Goal: Entertainment & Leisure: Browse casually

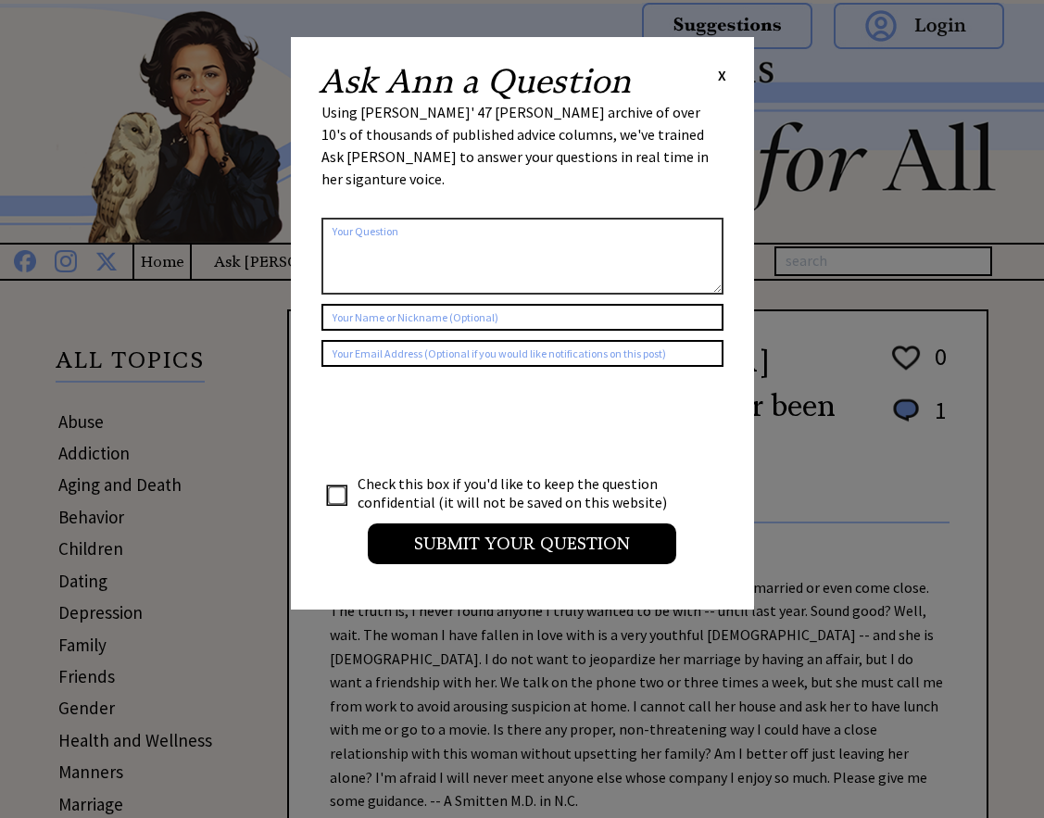
click at [723, 76] on span "X" at bounding box center [722, 75] width 8 height 19
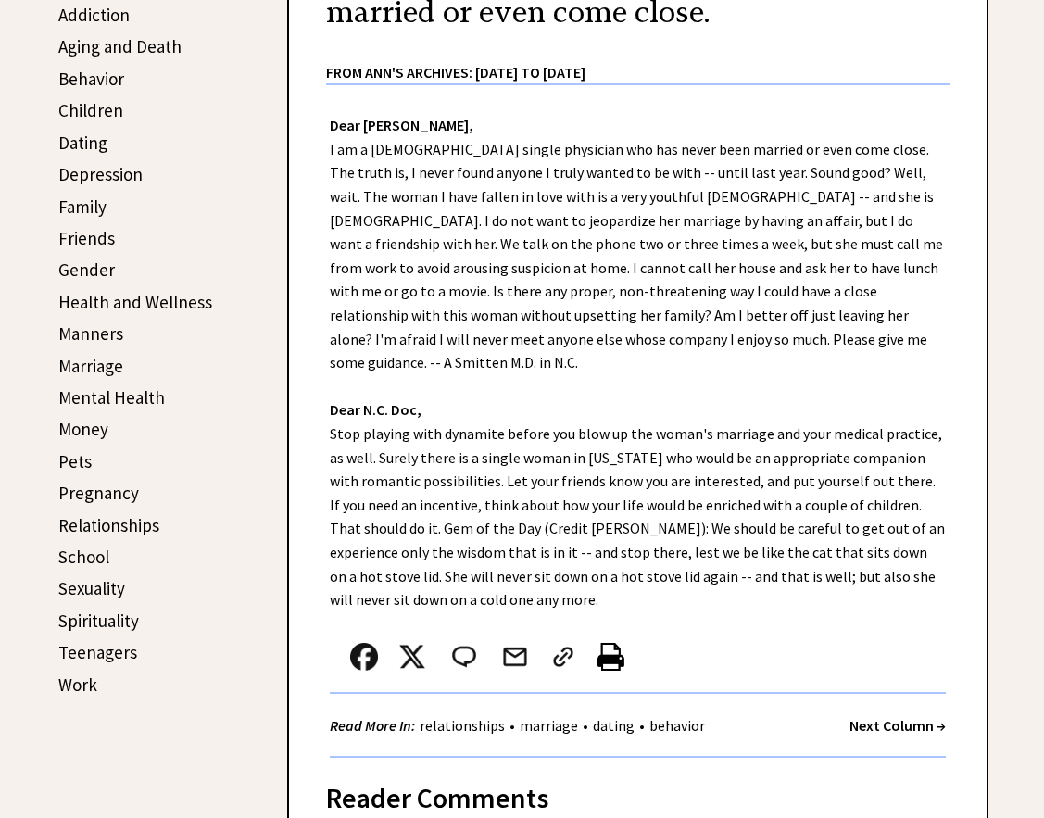
scroll to position [463, 0]
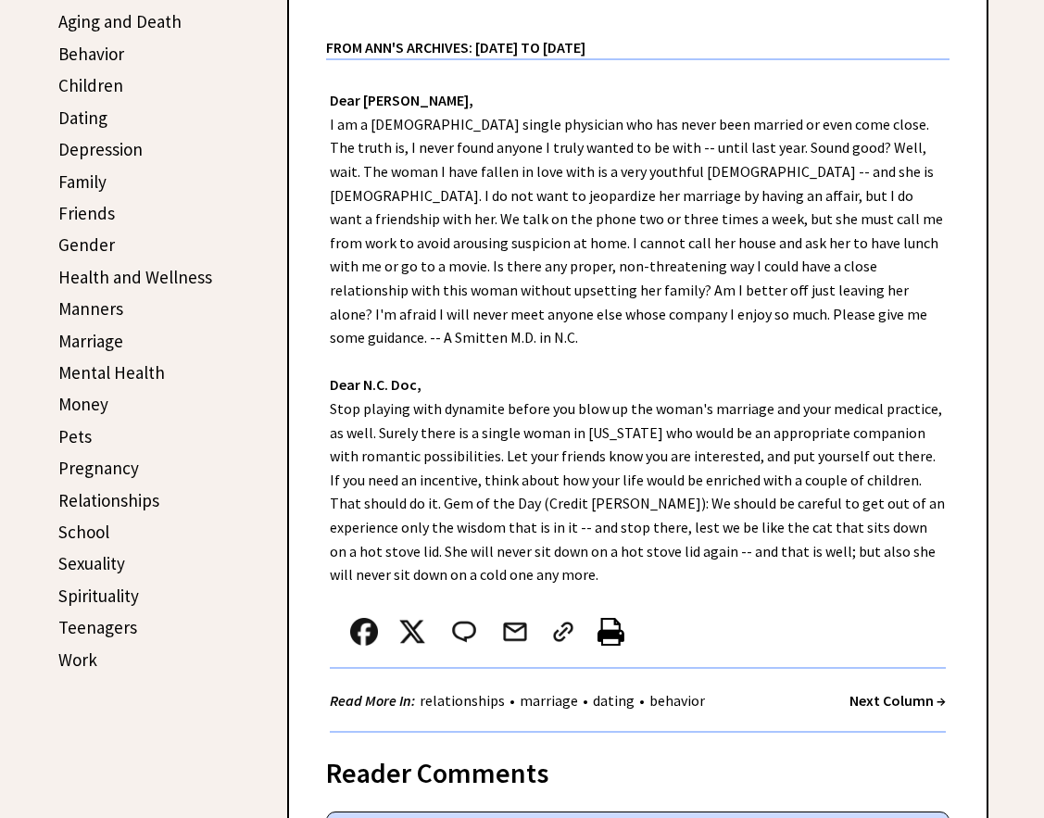
click at [869, 691] on strong "Next Column →" at bounding box center [898, 700] width 96 height 19
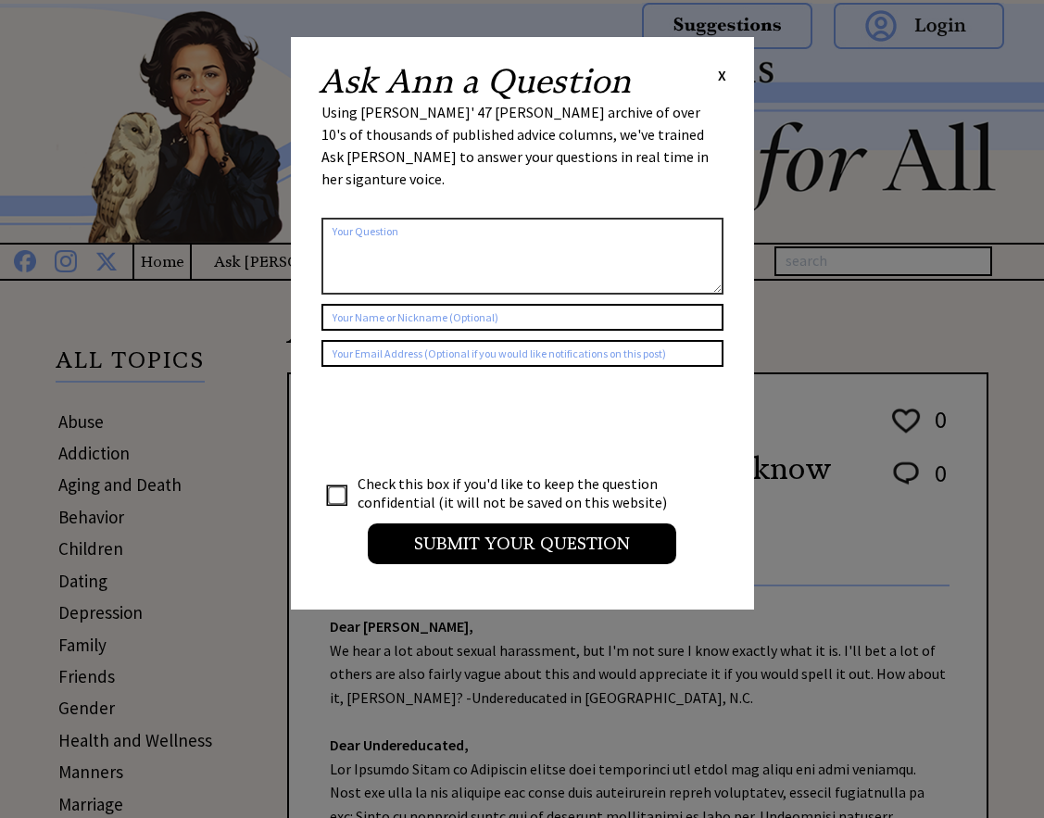
drag, startPoint x: 721, startPoint y: 79, endPoint x: 728, endPoint y: 178, distance: 99.4
click at [721, 80] on span "X" at bounding box center [722, 75] width 8 height 19
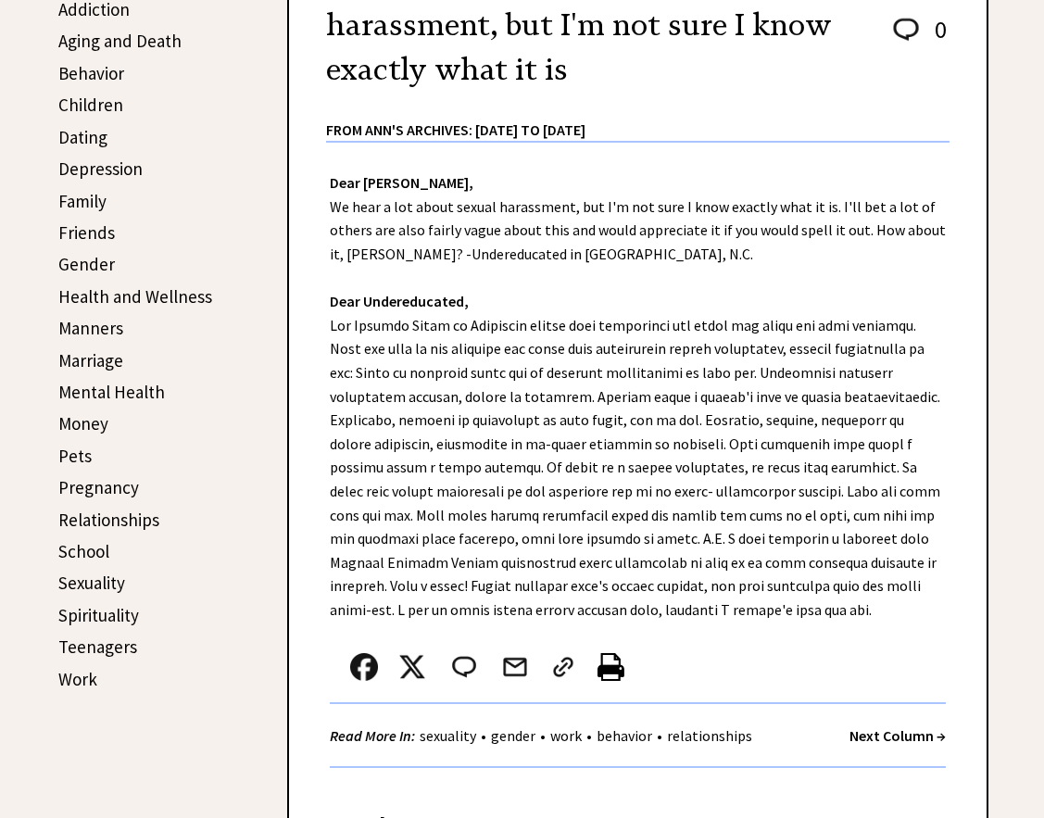
scroll to position [556, 0]
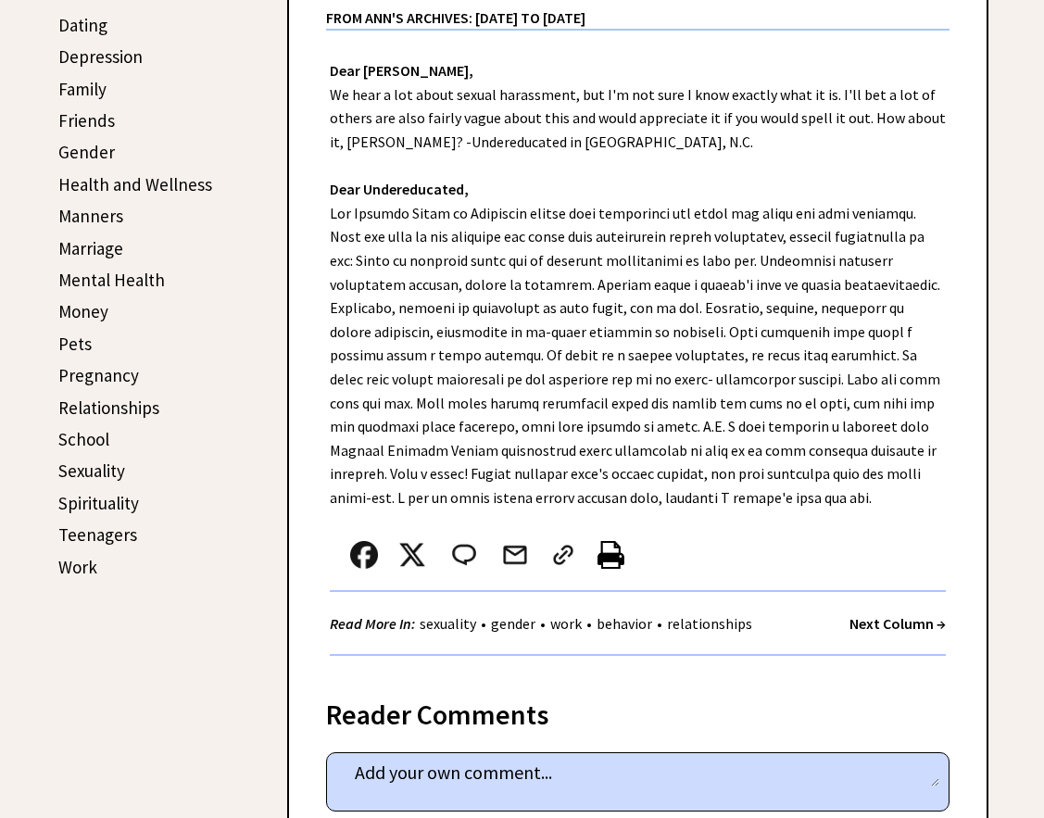
click at [906, 623] on strong "Next Column →" at bounding box center [898, 623] width 96 height 19
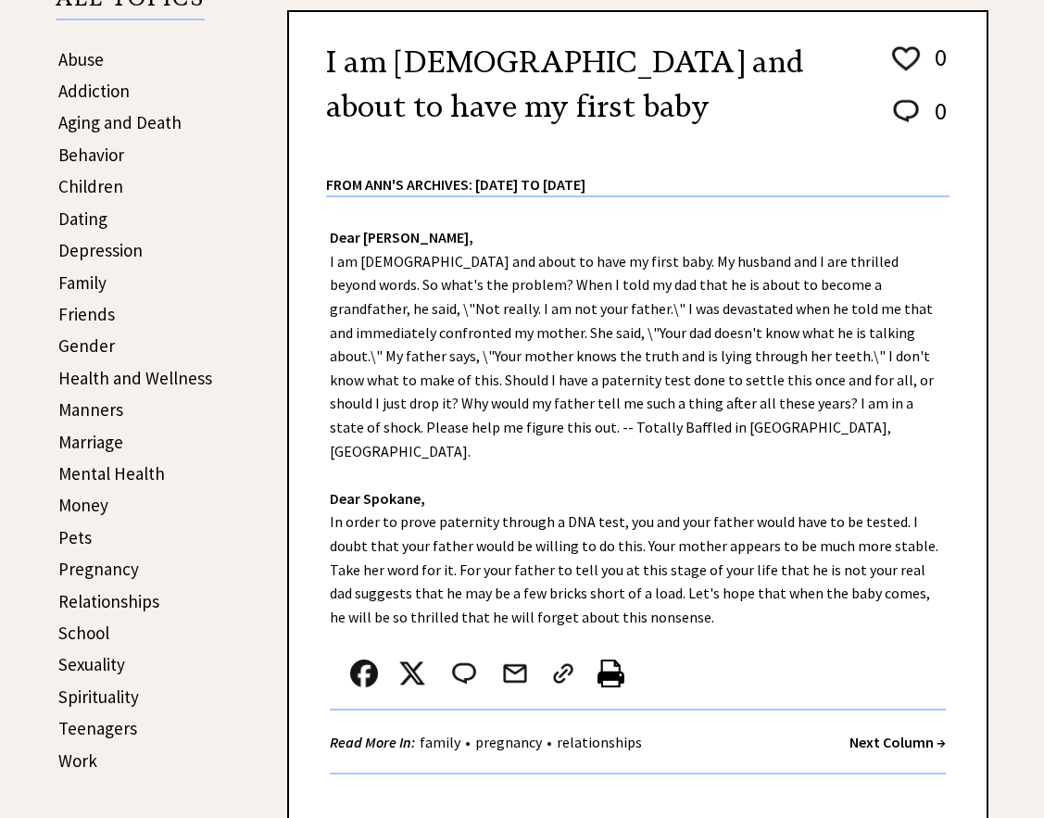
scroll to position [367, 0]
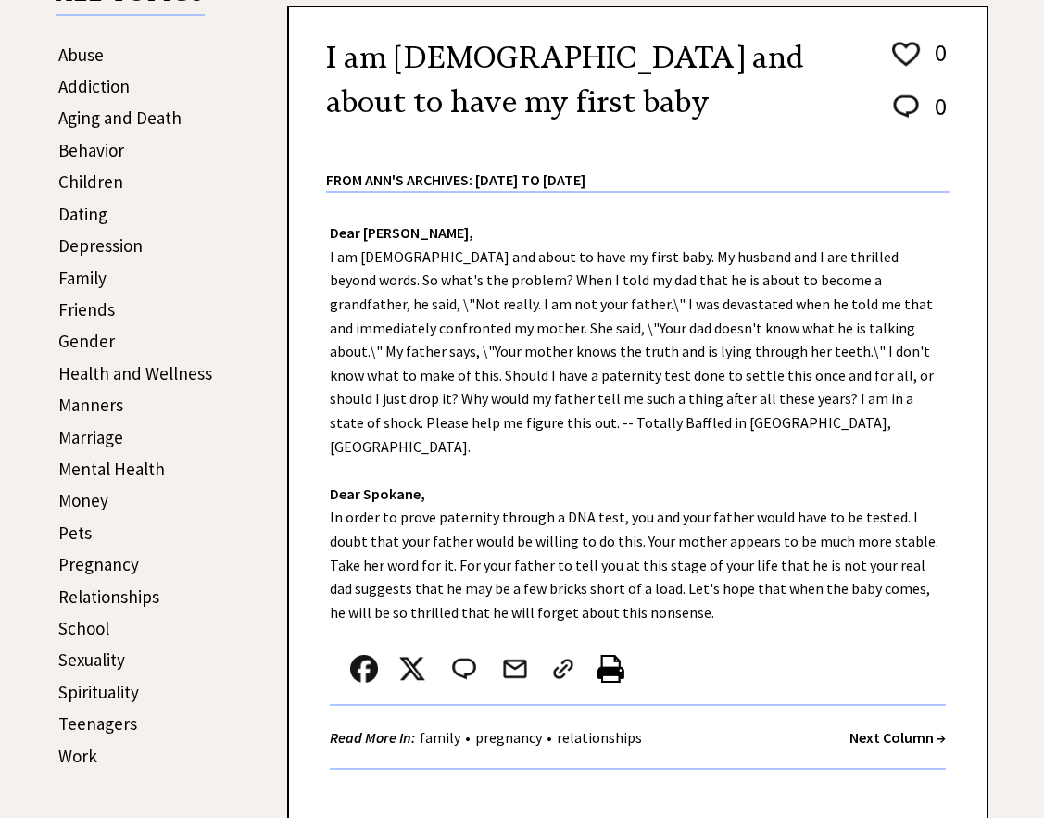
click at [905, 728] on strong "Next Column →" at bounding box center [898, 737] width 96 height 19
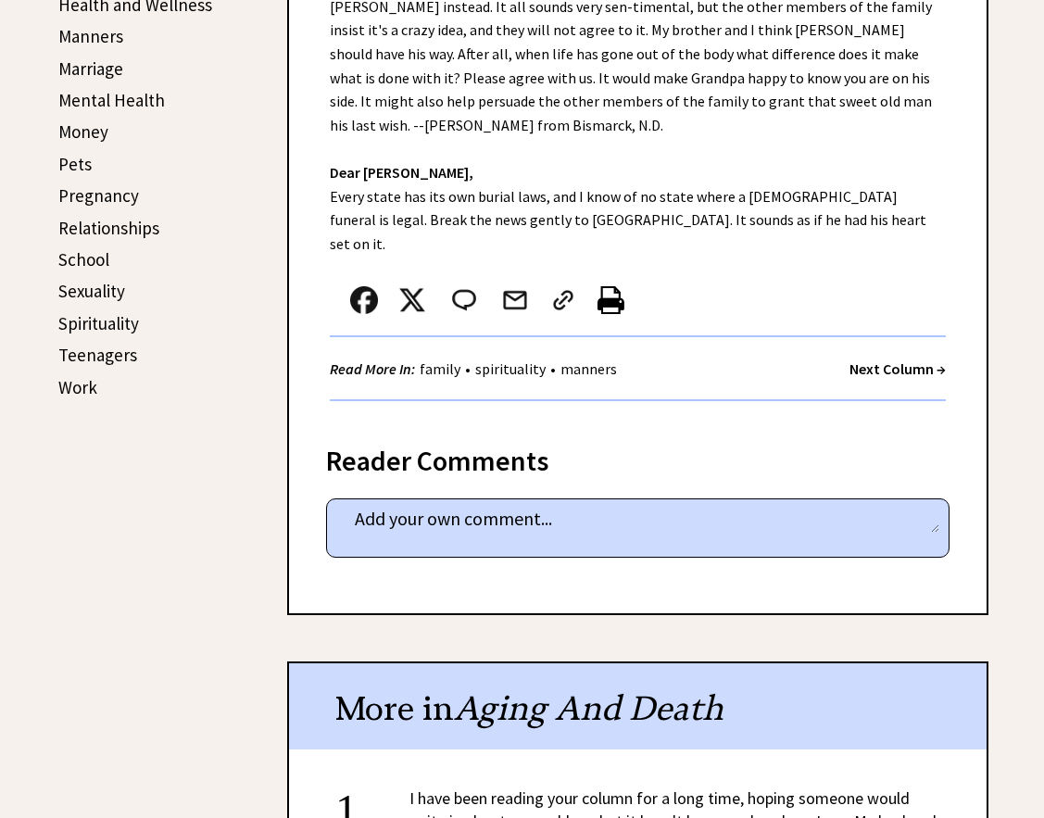
scroll to position [645, 0]
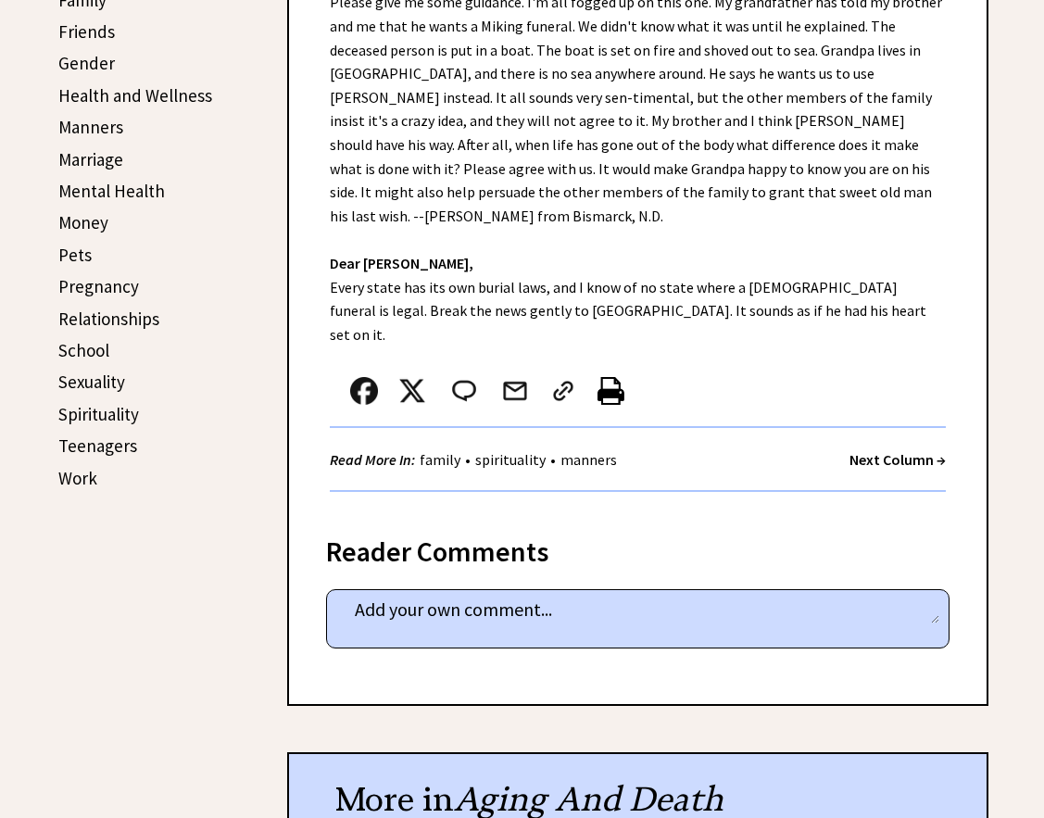
click at [869, 450] on strong "Next Column →" at bounding box center [898, 459] width 96 height 19
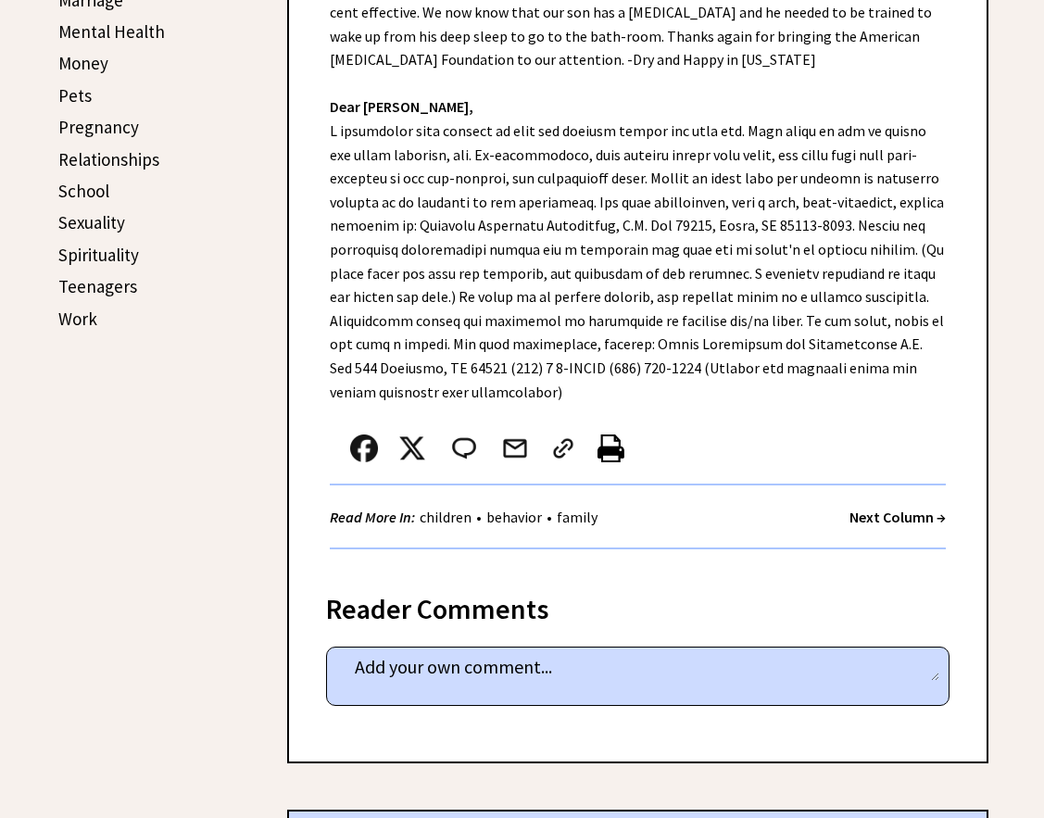
scroll to position [741, 0]
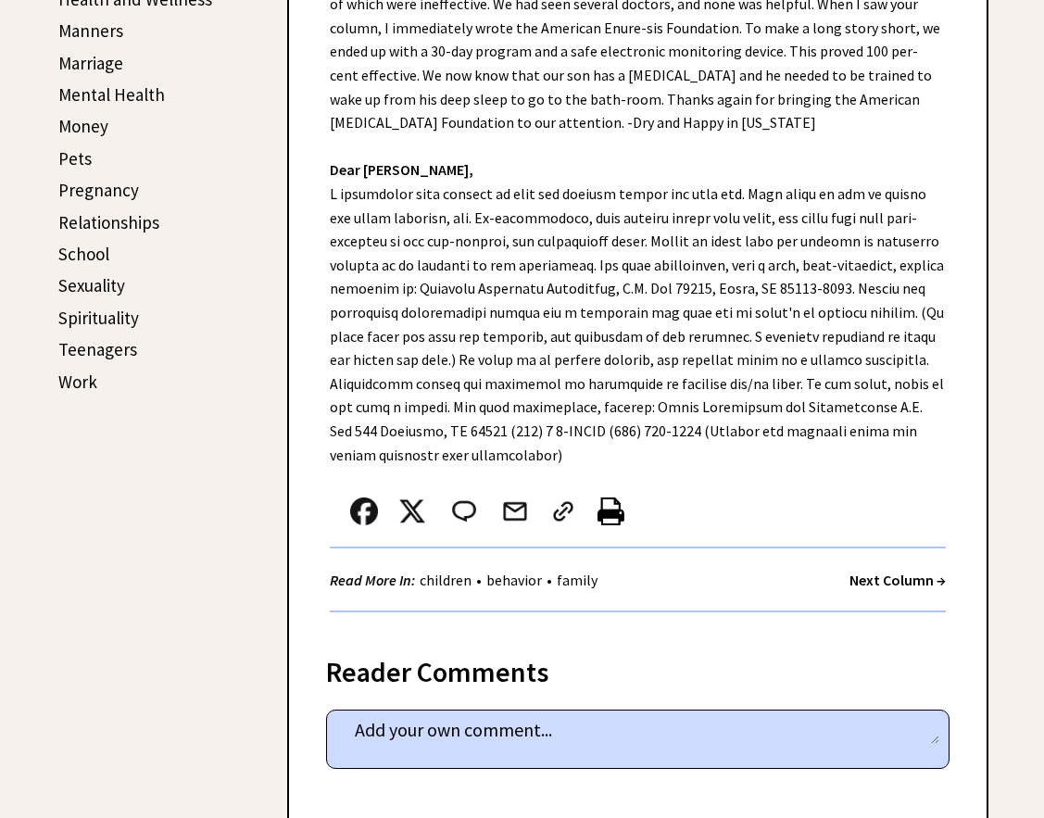
click at [881, 571] on strong "Next Column →" at bounding box center [898, 580] width 96 height 19
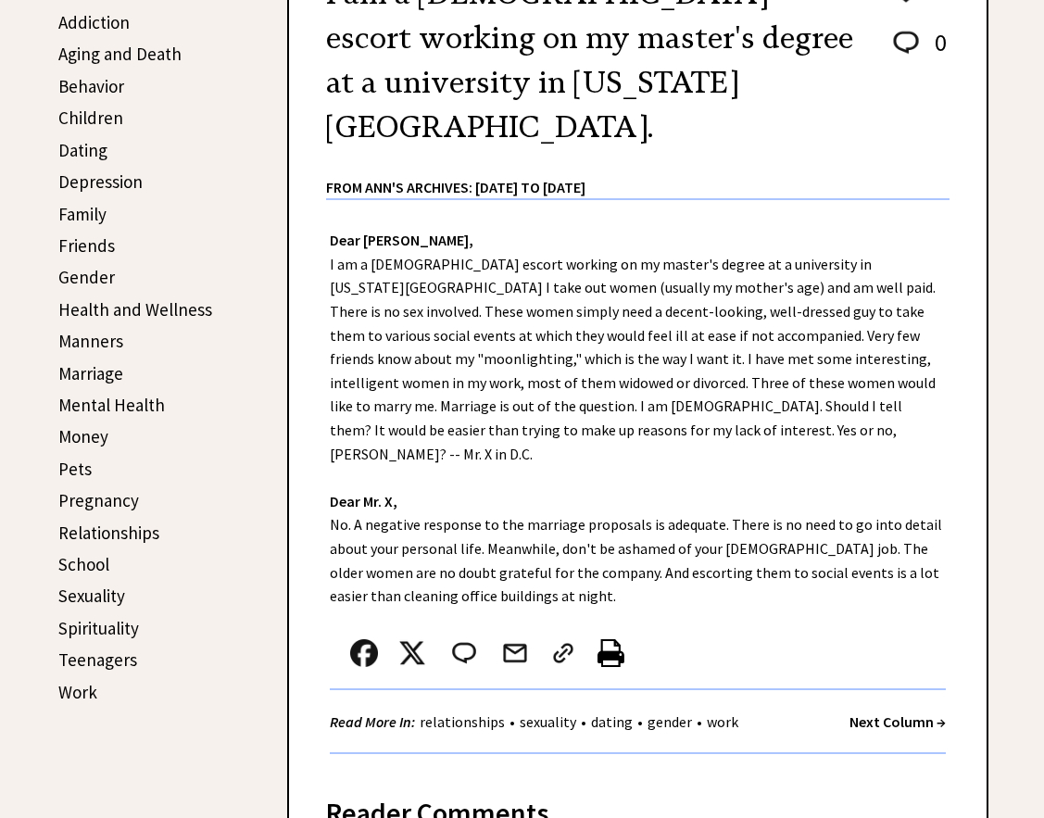
scroll to position [556, 0]
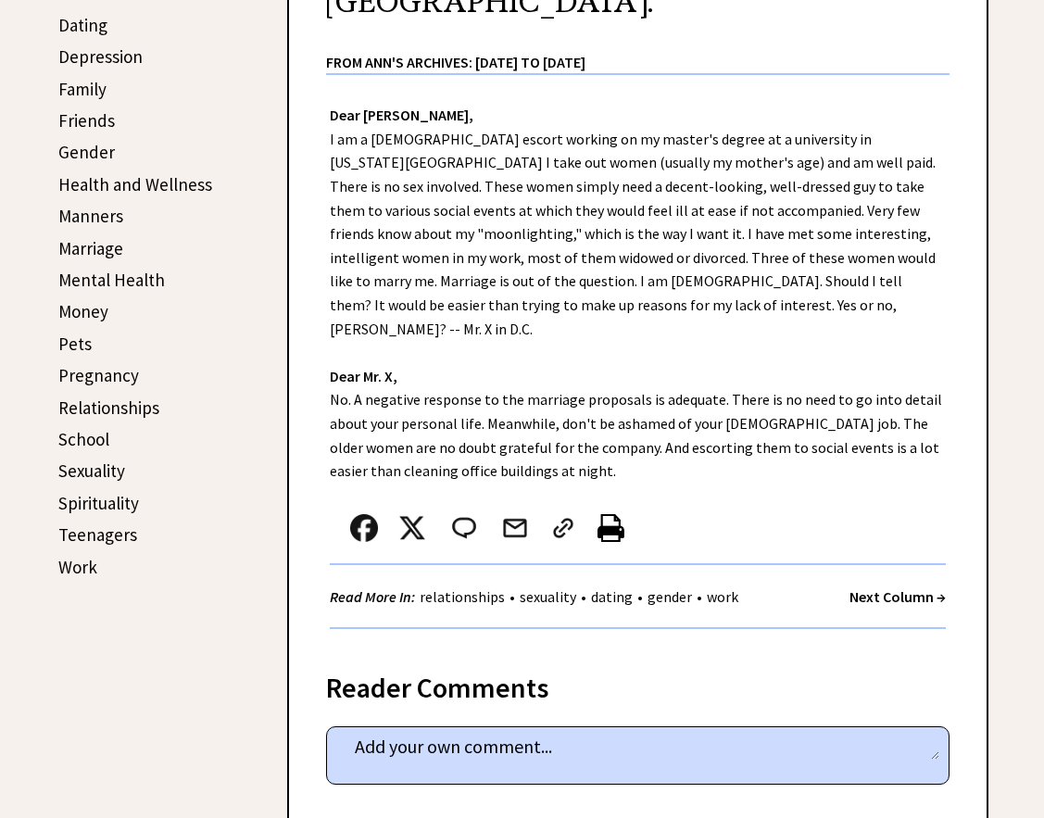
click at [906, 588] on strong "Next Column →" at bounding box center [898, 597] width 96 height 19
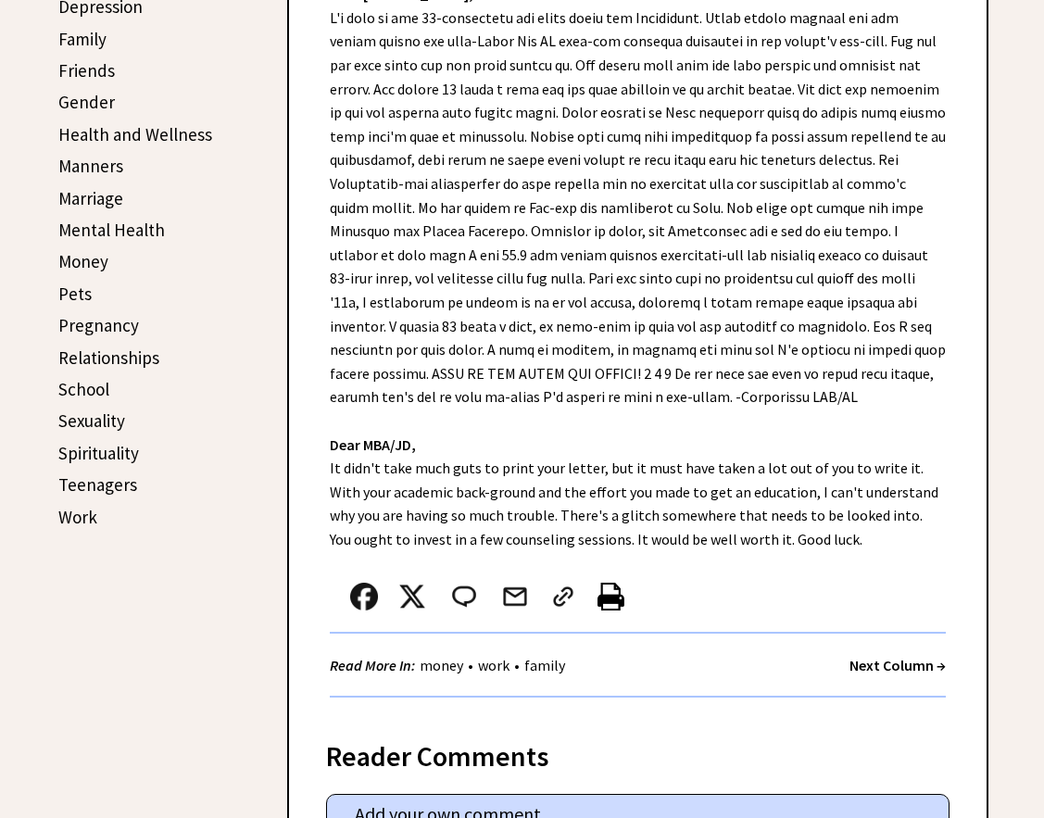
scroll to position [741, 0]
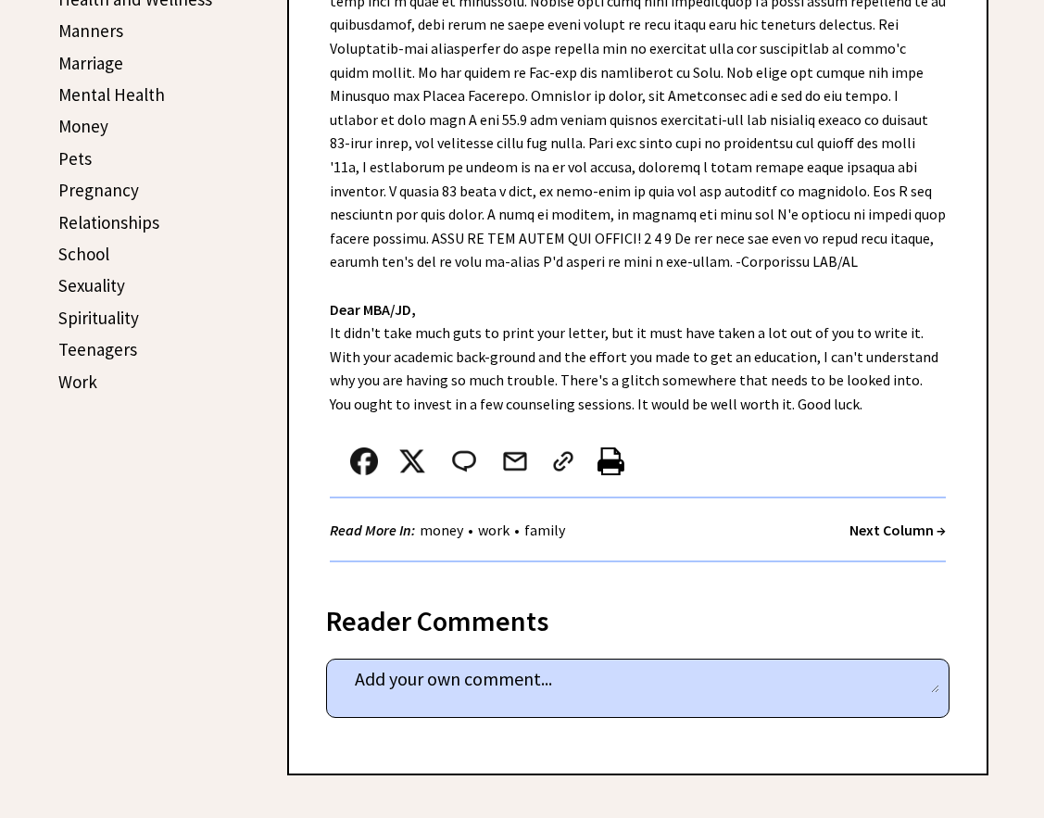
click at [916, 525] on strong "Next Column →" at bounding box center [898, 530] width 96 height 19
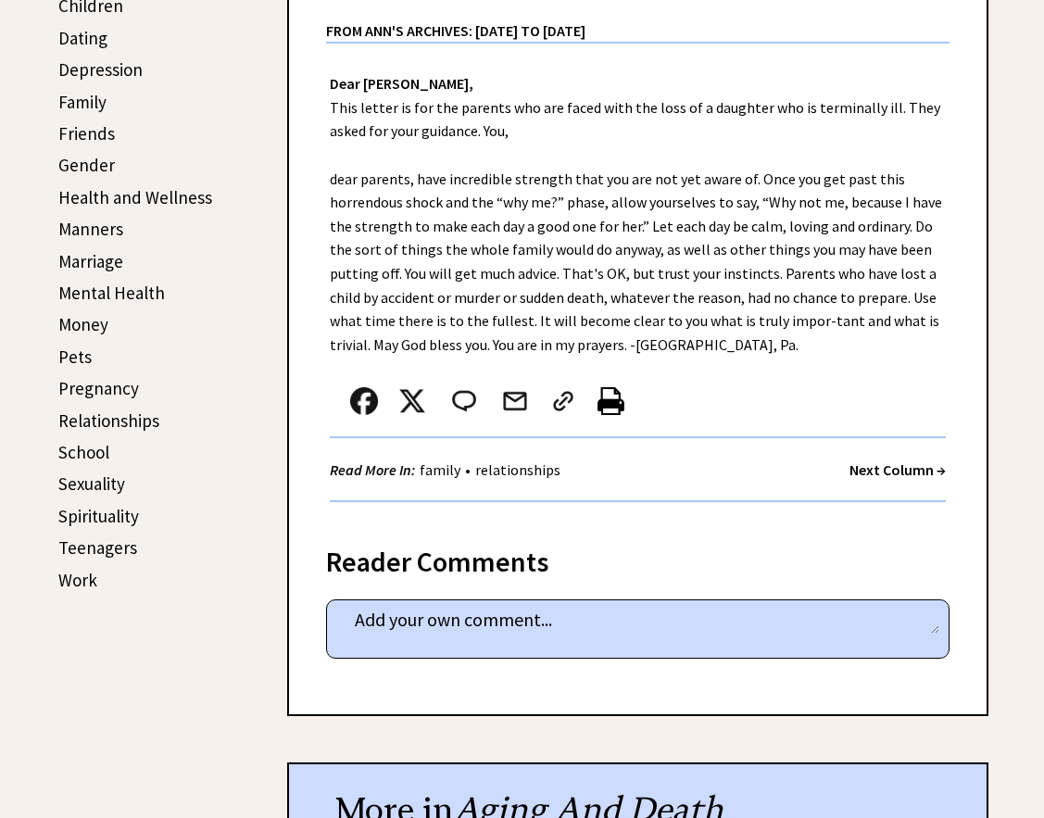
scroll to position [552, 0]
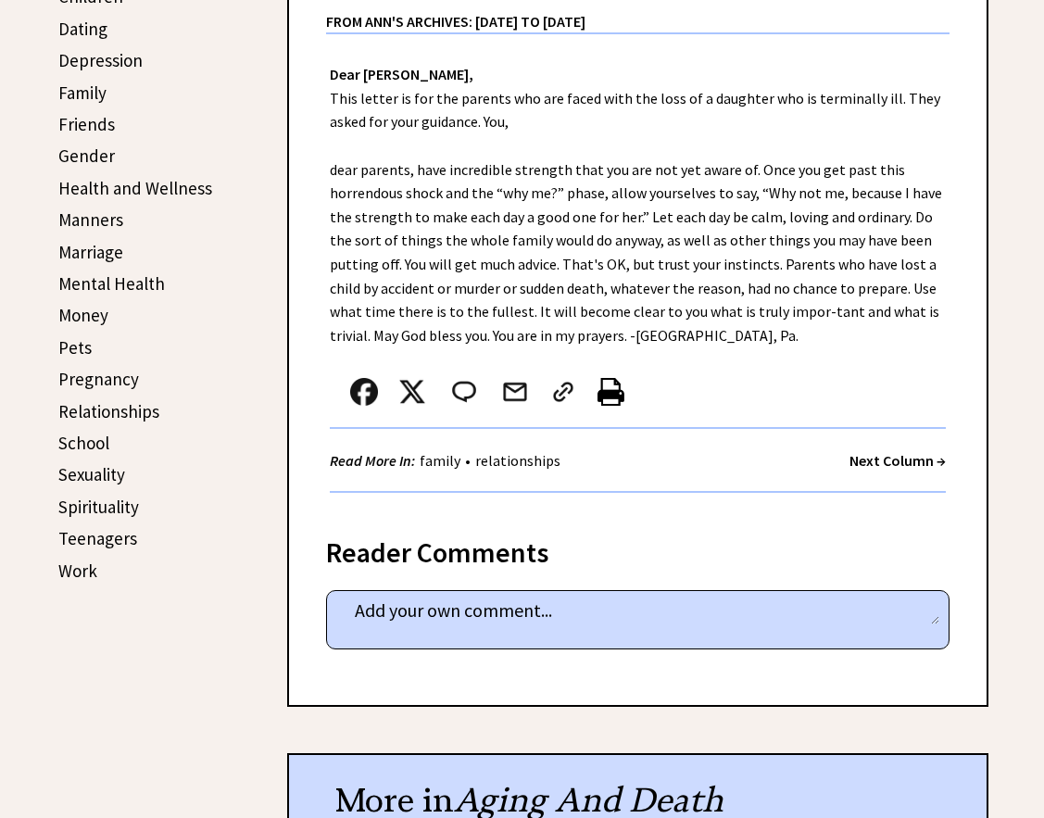
click at [890, 464] on strong "Next Column →" at bounding box center [898, 460] width 96 height 19
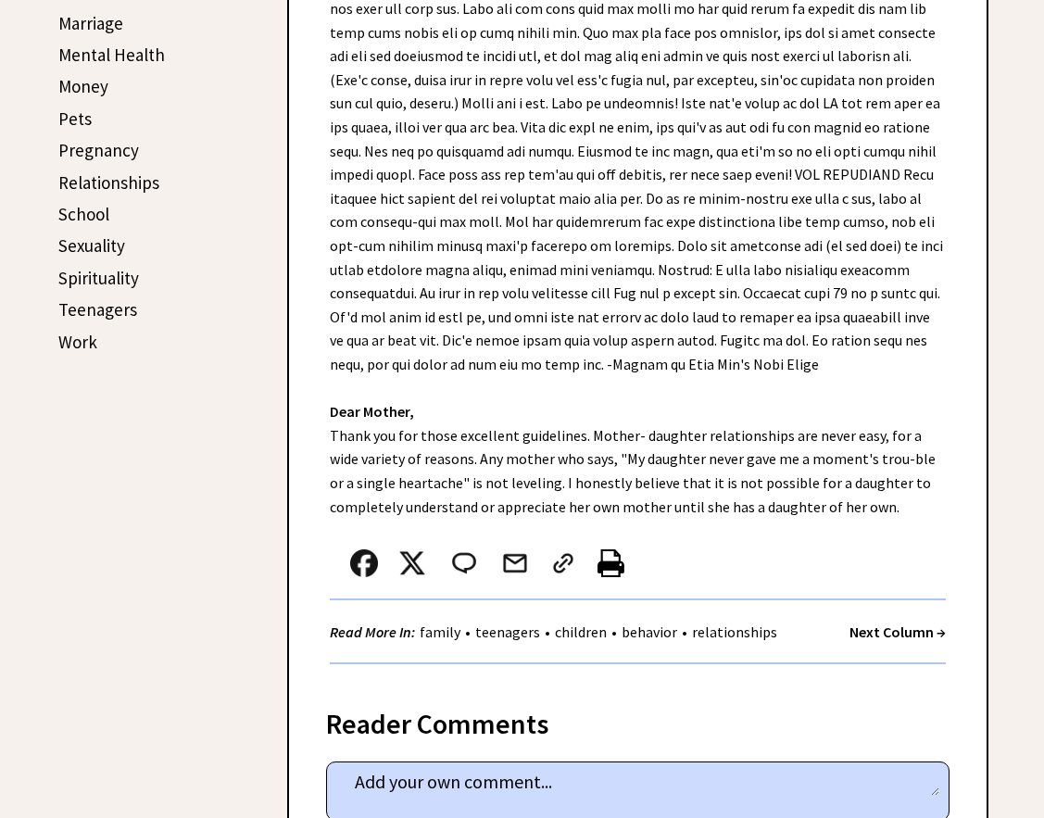
scroll to position [834, 0]
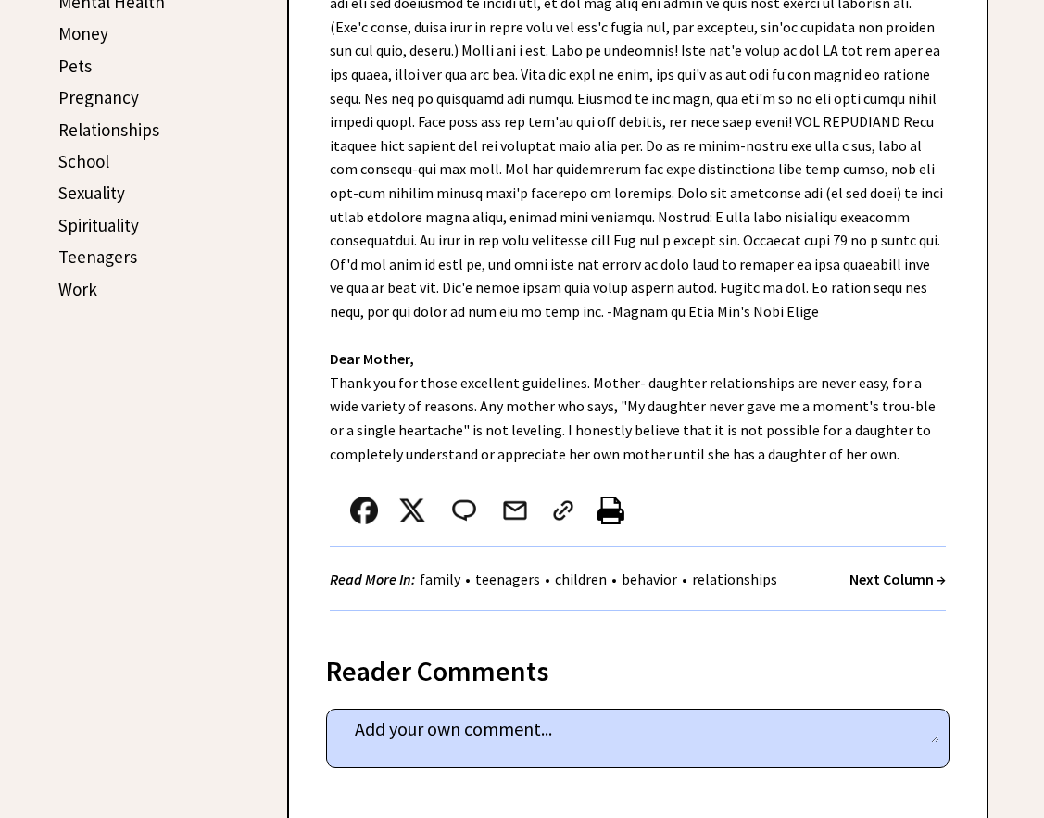
click at [888, 571] on strong "Next Column →" at bounding box center [898, 579] width 96 height 19
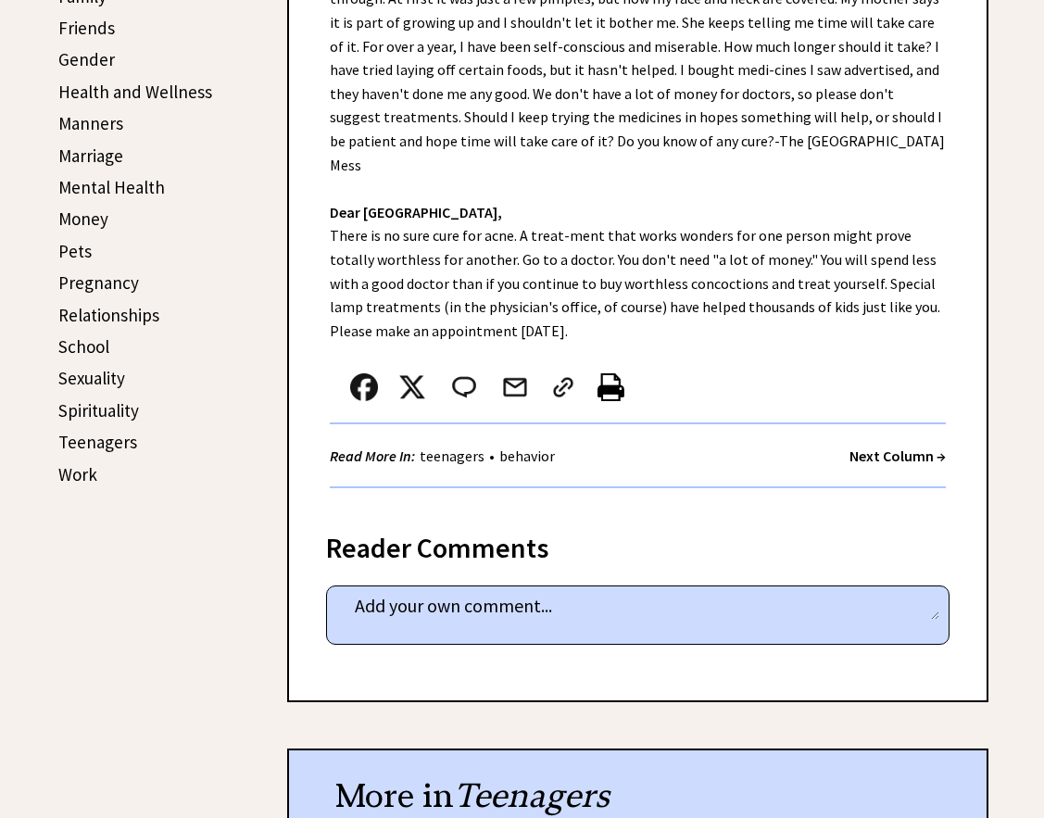
scroll to position [741, 0]
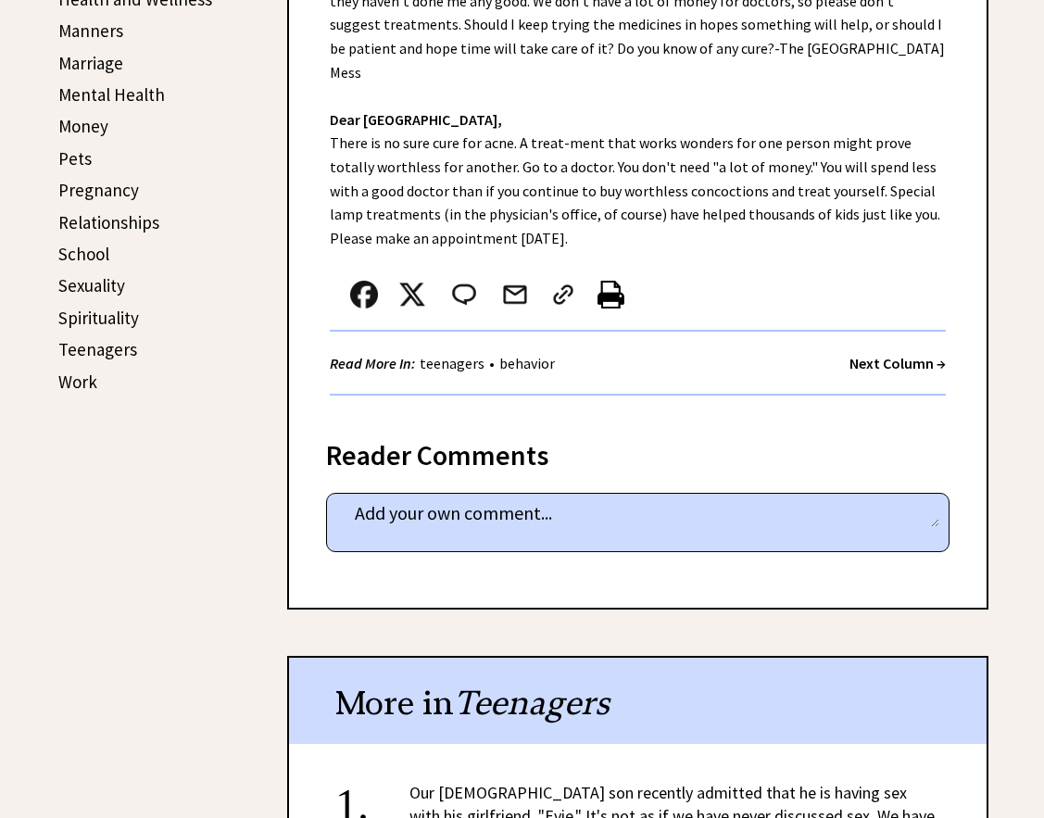
click at [908, 354] on strong "Next Column →" at bounding box center [898, 363] width 96 height 19
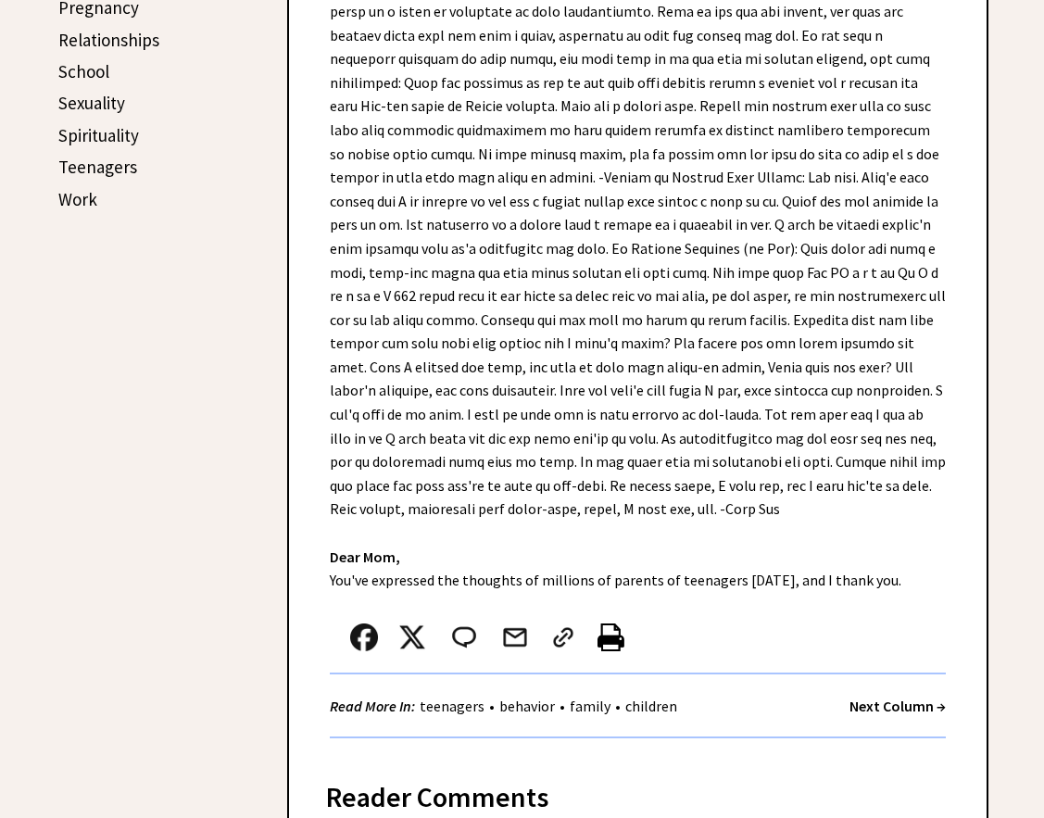
scroll to position [1016, 0]
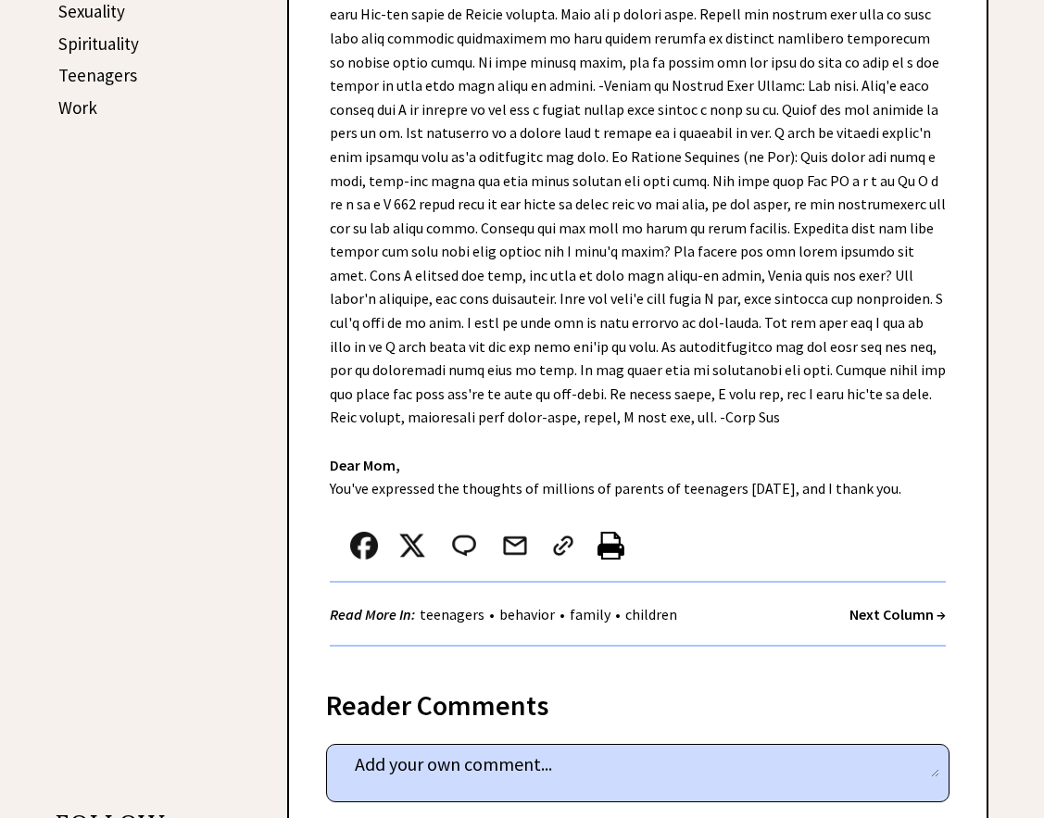
click at [911, 605] on strong "Next Column →" at bounding box center [898, 614] width 96 height 19
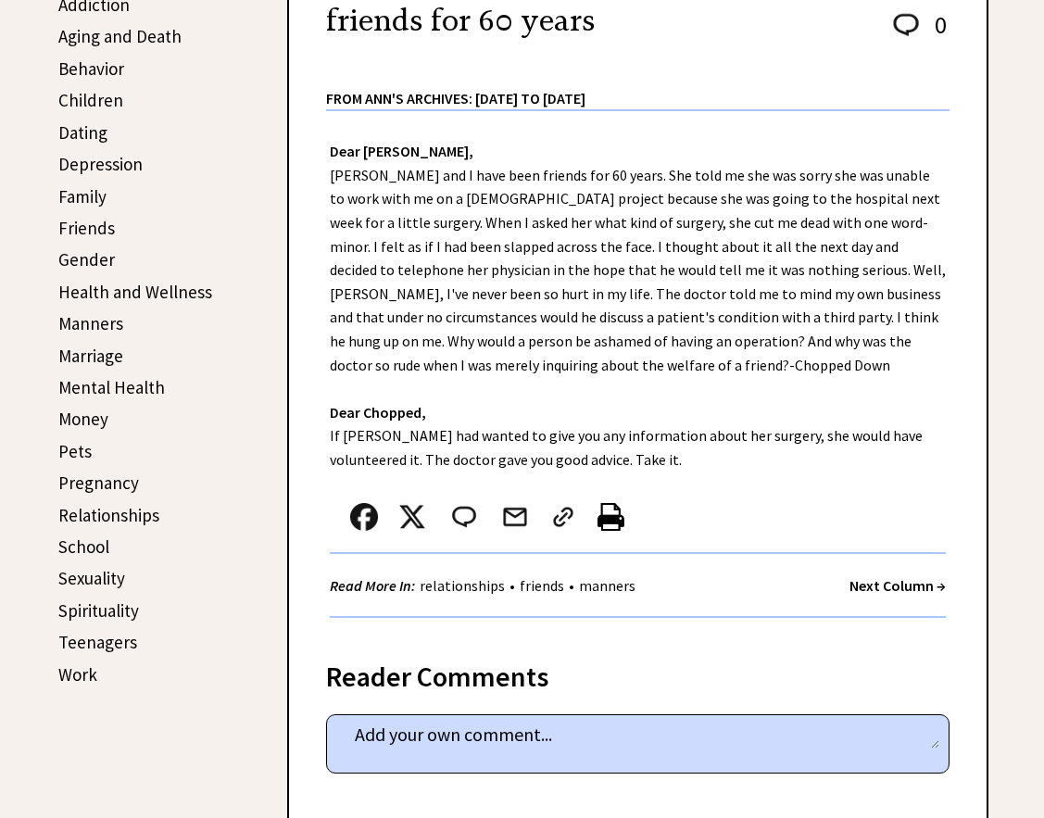
scroll to position [463, 0]
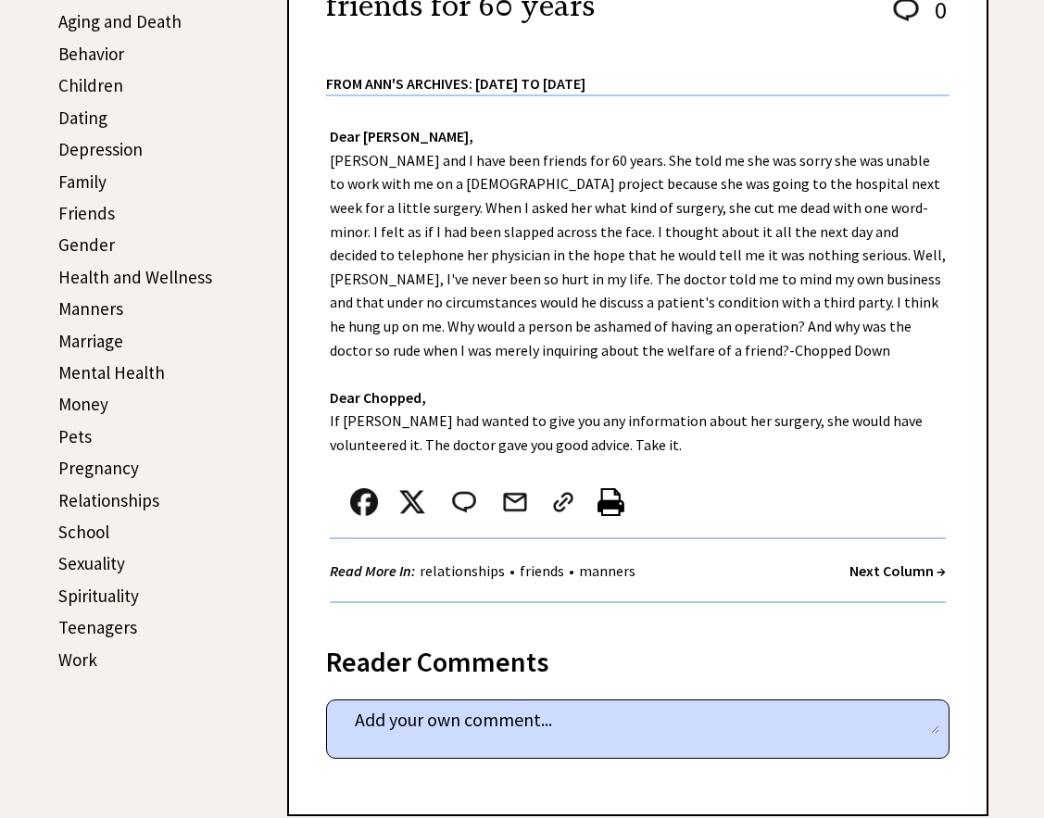
click at [879, 572] on strong "Next Column →" at bounding box center [898, 571] width 96 height 19
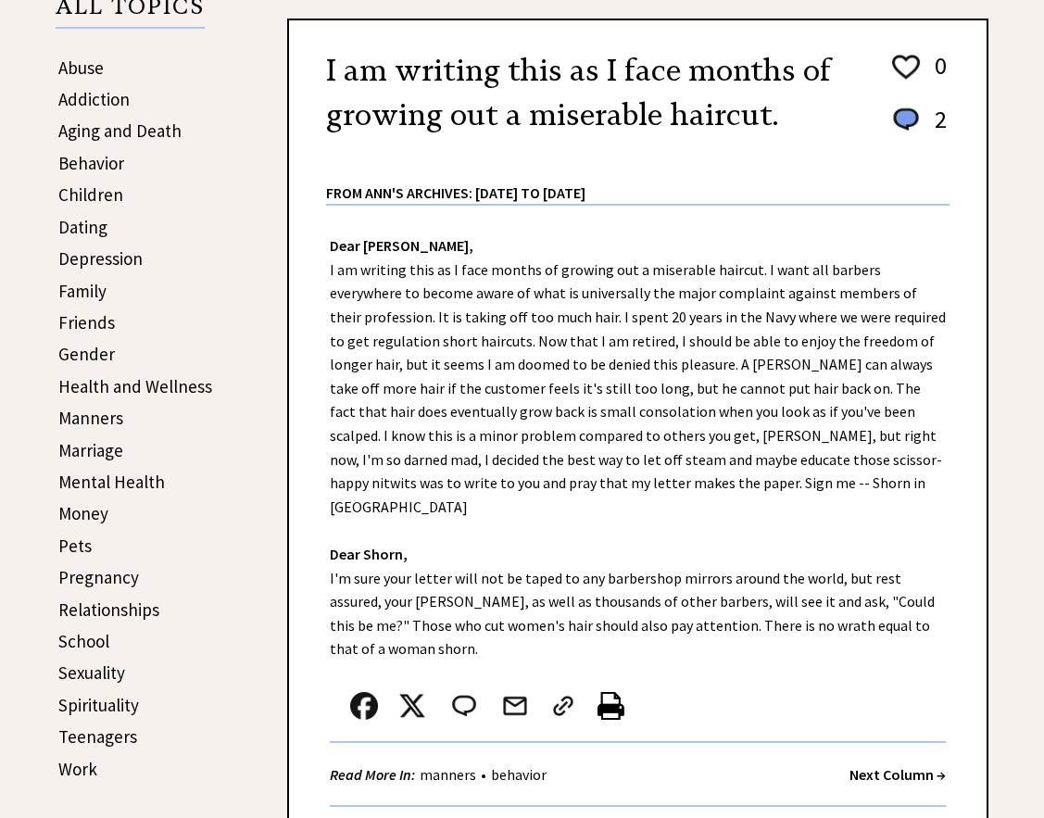
scroll to position [371, 0]
